Goal: Task Accomplishment & Management: Manage account settings

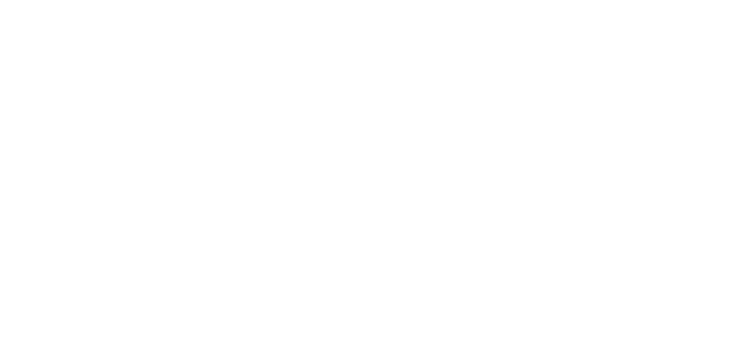
scroll to position [71, 0]
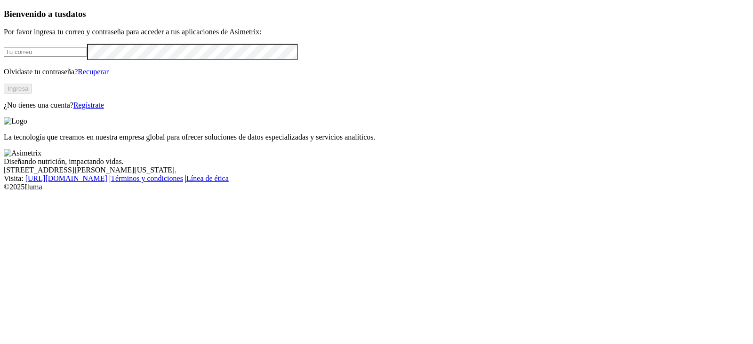
type input "manuela.chavarria@asimetrix.co"
click at [87, 57] on input "manuela.chavarria@asimetrix.co" at bounding box center [45, 52] width 83 height 10
paste input "agrolacarolina7@gmail.com"
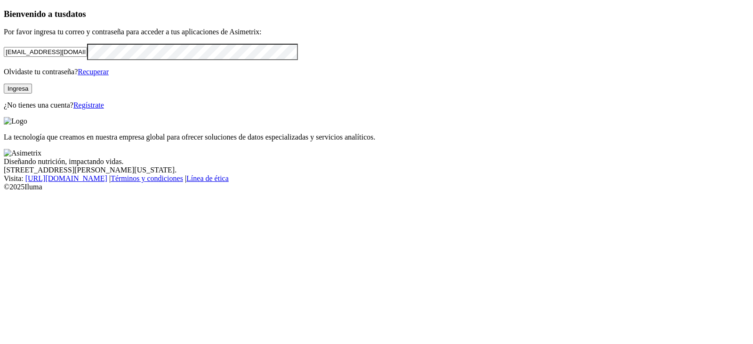
type input "agrolacarolina7@gmail.com"
click at [4, 110] on div "Bienvenido a tus datos Por favor ingresa tu correo y contraseña para acceder a …" at bounding box center [376, 59] width 745 height 101
click input "submit" at bounding box center [0, 0] width 0 height 0
